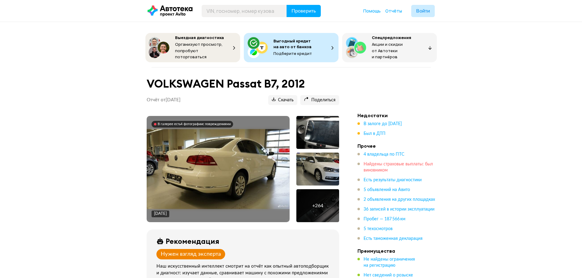
click at [405, 162] on span "Найдены страховые выплаты: был виновником" at bounding box center [397, 167] width 69 height 10
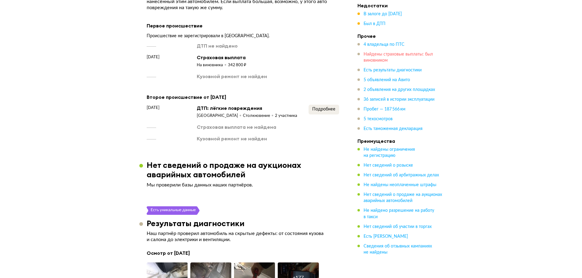
scroll to position [1011, 0]
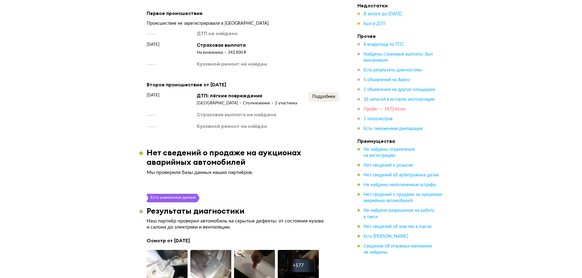
click at [391, 109] on span "Пробег — 187 566 км" at bounding box center [384, 109] width 42 height 4
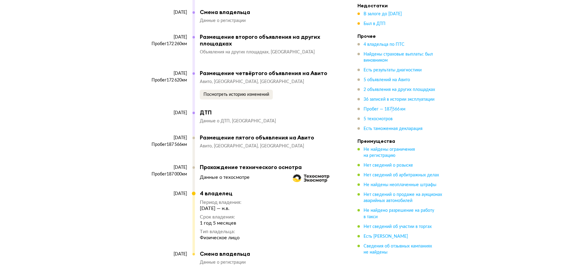
scroll to position [3966, 0]
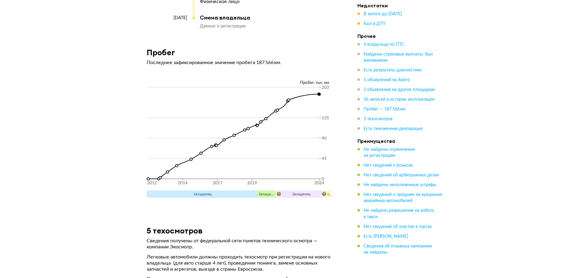
click at [396, 131] on span "Есть таможенная декларация" at bounding box center [392, 129] width 59 height 4
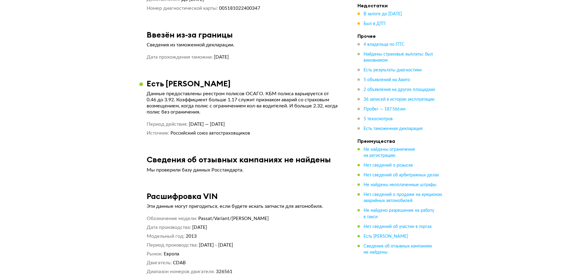
scroll to position [4431, 0]
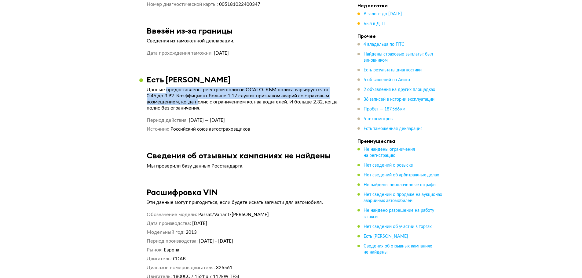
drag, startPoint x: 174, startPoint y: 70, endPoint x: 197, endPoint y: 83, distance: 26.8
click at [197, 87] on p "Данные предоставлены реестром полисов ОСАГО. КБМ полиса варьируется от 0.46 до …" at bounding box center [243, 99] width 192 height 24
click at [273, 87] on p "Данные предоставлены реестром полисов ОСАГО. КБМ полиса варьируется от 0.46 до …" at bounding box center [243, 99] width 192 height 24
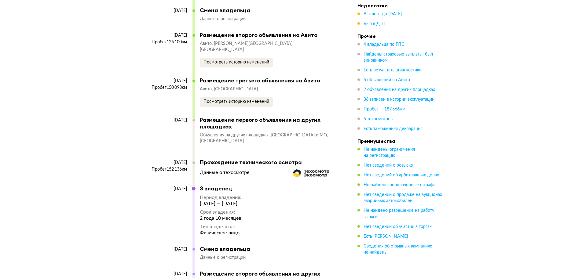
scroll to position [3485, 0]
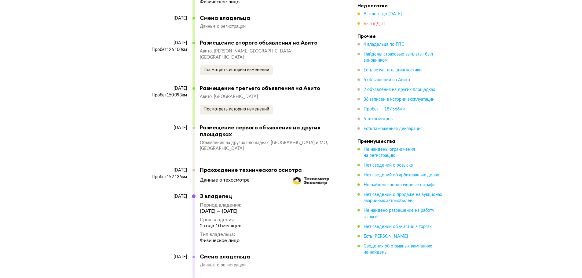
click at [375, 24] on span "Был в ДТП" at bounding box center [374, 24] width 22 height 4
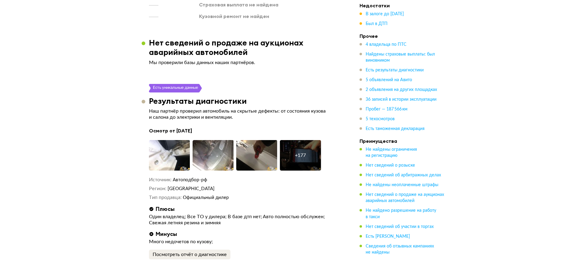
scroll to position [1123, 0]
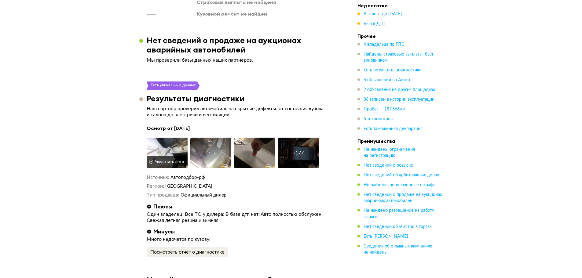
click at [162, 141] on img at bounding box center [167, 153] width 41 height 31
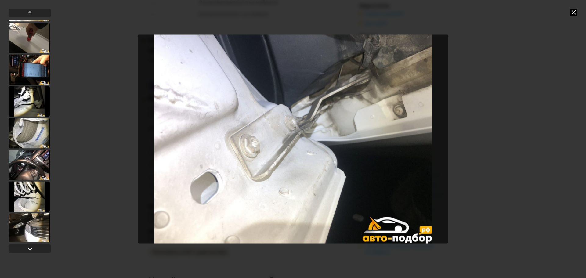
click at [31, 171] on div at bounding box center [29, 165] width 41 height 31
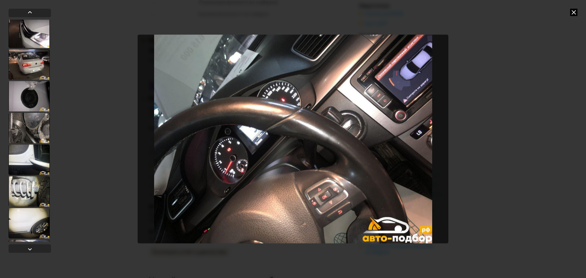
scroll to position [366, 0]
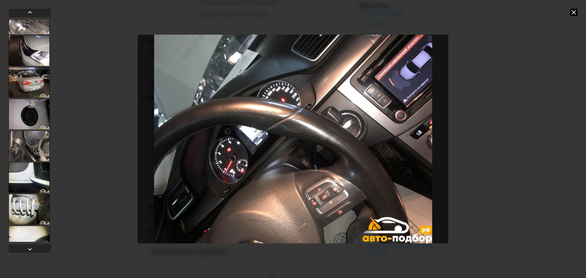
click at [43, 81] on div at bounding box center [29, 82] width 41 height 31
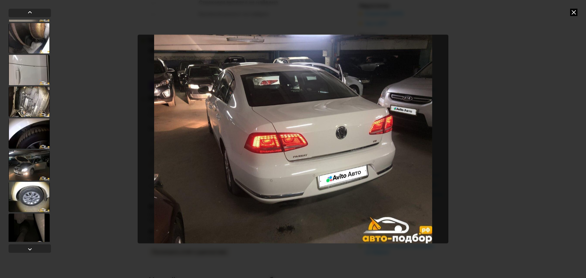
scroll to position [762, 0]
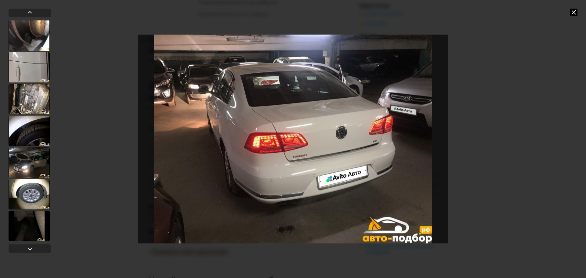
click at [33, 37] on div at bounding box center [29, 35] width 41 height 31
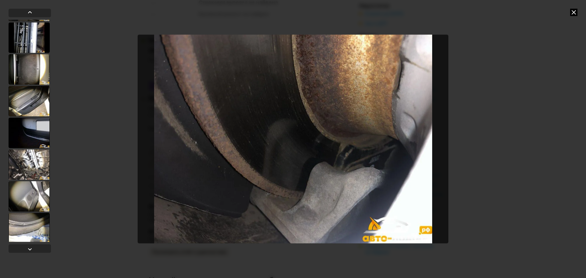
scroll to position [1281, 0]
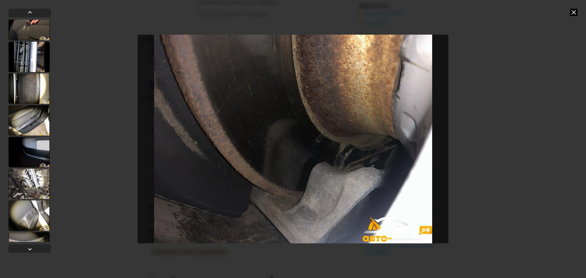
click at [40, 19] on div at bounding box center [30, 132] width 42 height 247
click at [37, 24] on div at bounding box center [29, 25] width 41 height 31
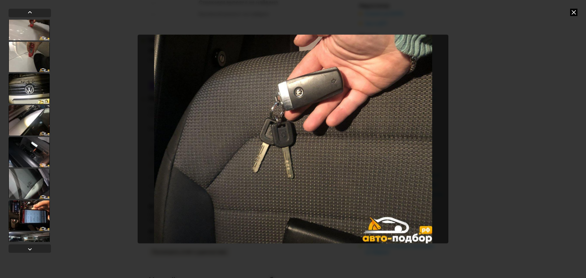
scroll to position [1585, 0]
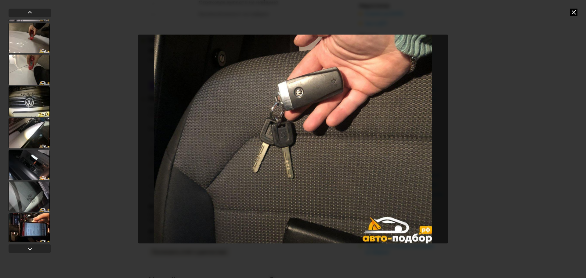
click at [40, 106] on div at bounding box center [29, 101] width 41 height 31
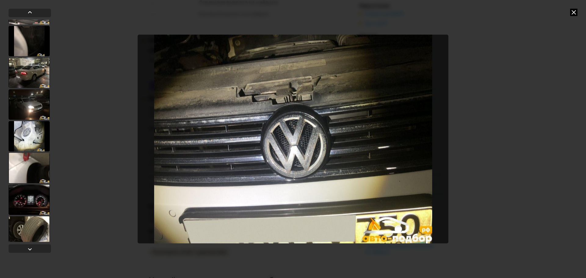
scroll to position [2012, 0]
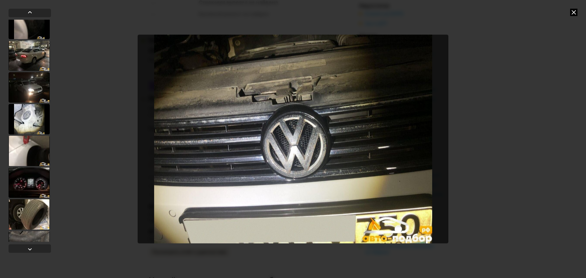
click at [33, 92] on div at bounding box center [29, 87] width 41 height 31
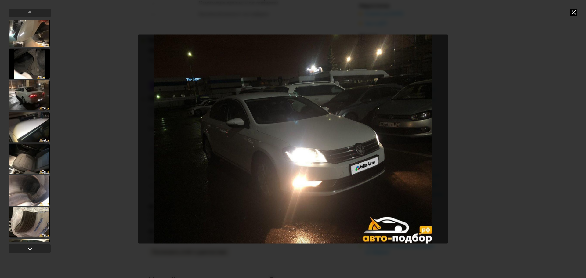
scroll to position [3965, 0]
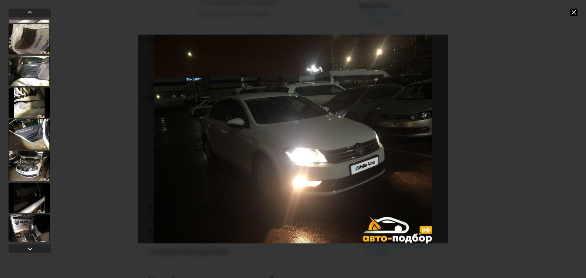
click at [572, 13] on icon at bounding box center [573, 12] width 7 height 7
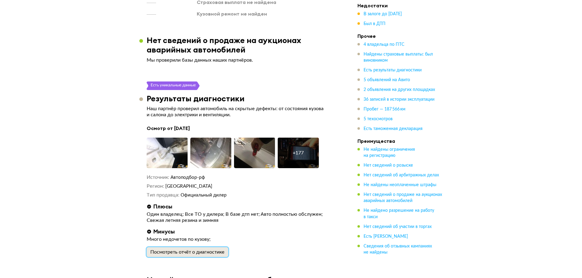
click at [188, 249] on div "Посмотреть отчёт о диагностике" at bounding box center [187, 252] width 74 height 6
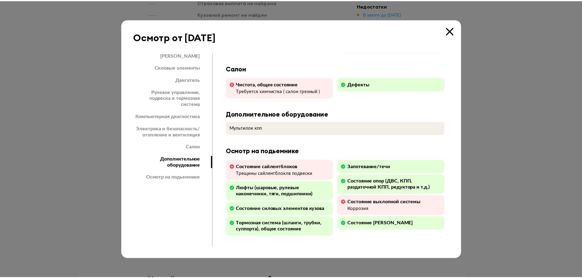
scroll to position [1090, 0]
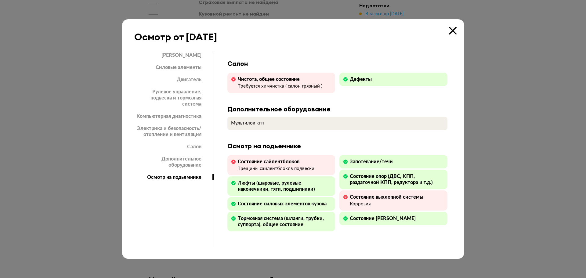
click at [459, 35] on div "Осмотр от [DATE] Кузов Силовые элементы Двигатель Рулевое управление, подвеска …" at bounding box center [293, 139] width 342 height 240
click at [458, 31] on div "Осмотр от [DATE] Кузов Силовые элементы Двигатель Рулевое управление, подвеска …" at bounding box center [293, 139] width 342 height 240
click at [456, 31] on icon at bounding box center [453, 31] width 8 height 8
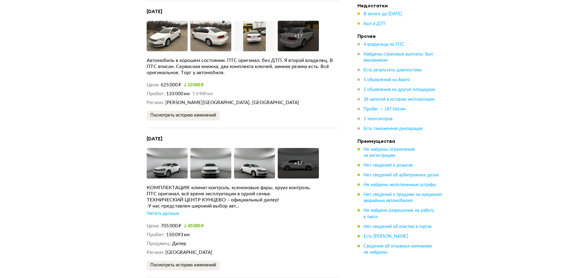
scroll to position [1673, 0]
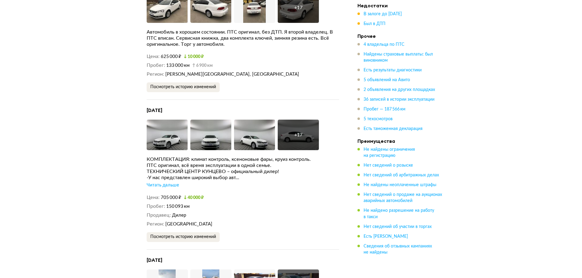
click at [157, 182] on div "Читать дальше" at bounding box center [163, 185] width 32 height 6
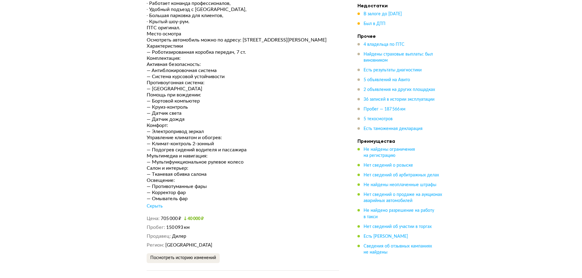
scroll to position [2070, 0]
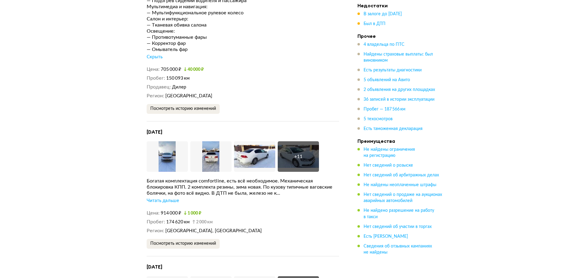
click at [388, 60] on span "Найдены страховые выплаты: был виновником" at bounding box center [402, 57] width 79 height 12
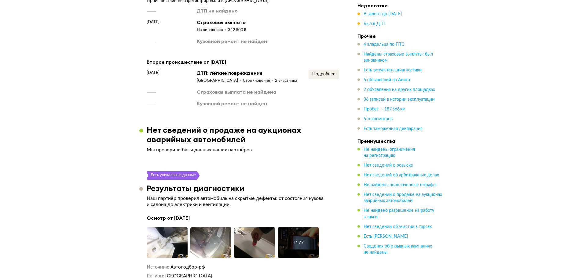
scroll to position [1011, 0]
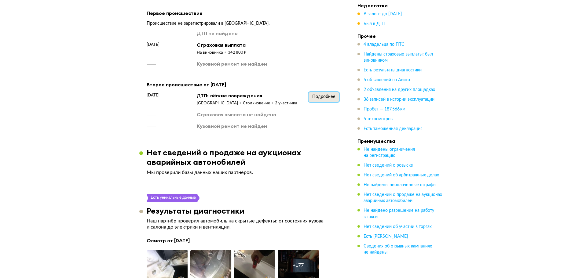
click at [322, 95] on span "Подробнее" at bounding box center [323, 97] width 23 height 4
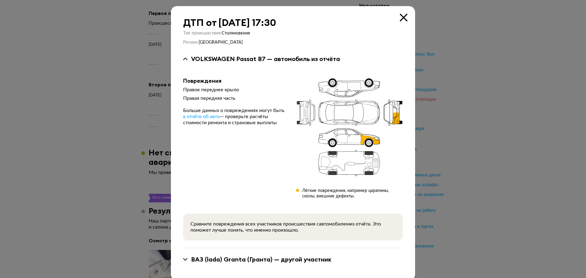
drag, startPoint x: 427, startPoint y: 97, endPoint x: 420, endPoint y: 98, distance: 6.7
click at [427, 97] on div at bounding box center [293, 139] width 586 height 278
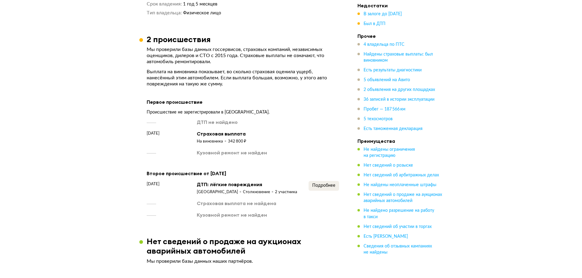
scroll to position [919, 0]
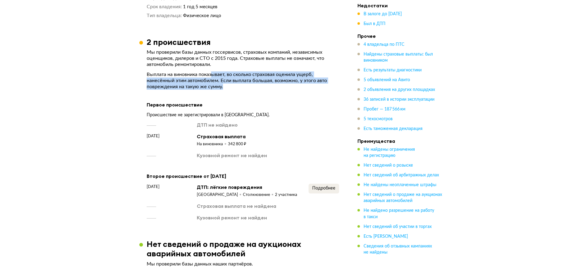
drag, startPoint x: 213, startPoint y: 64, endPoint x: 227, endPoint y: 77, distance: 19.0
click at [227, 77] on p "Выплата на виновника показывает, во сколько страховая оценила ущерб, нанесённый…" at bounding box center [243, 80] width 192 height 18
click at [253, 82] on article "2 происшествия Мы проверили базы данных госсервисов, страховых компаний, незави…" at bounding box center [242, 129] width 207 height 184
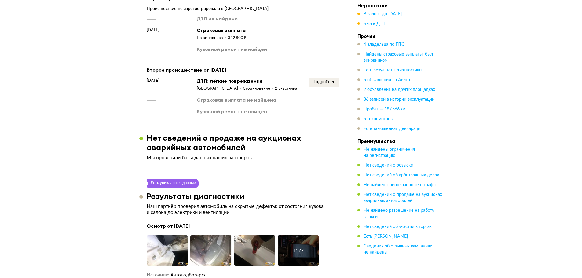
scroll to position [1072, 0]
